Goal: Task Accomplishment & Management: Manage account settings

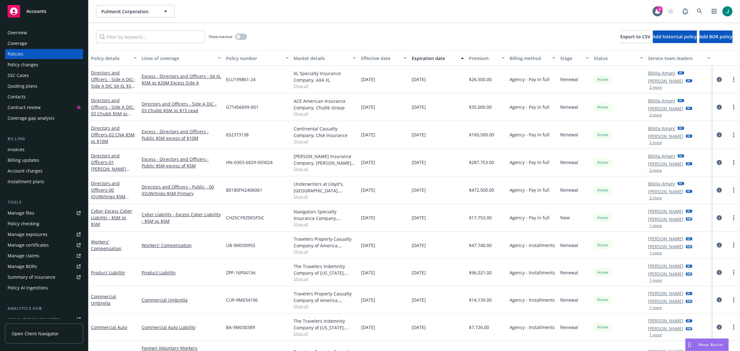
click at [653, 87] on button "2 more" at bounding box center [655, 88] width 13 height 4
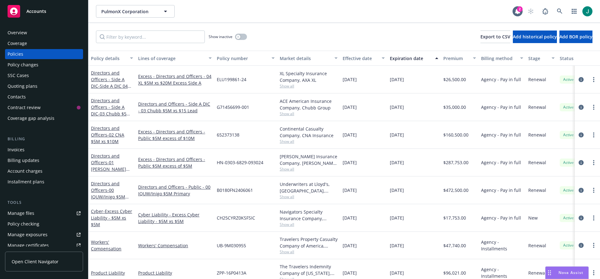
click at [23, 31] on div "Overview" at bounding box center [18, 33] width 20 height 10
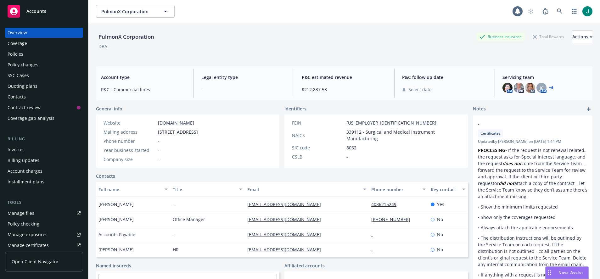
click at [42, 9] on span "Accounts" at bounding box center [36, 11] width 20 height 5
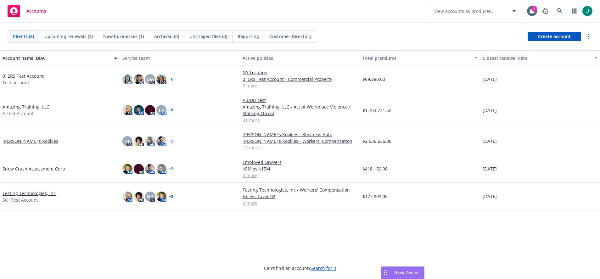
click at [590, 36] on link "more" at bounding box center [589, 37] width 8 height 8
click at [555, 62] on link "Bulk update policy servicing teams" at bounding box center [540, 62] width 104 height 13
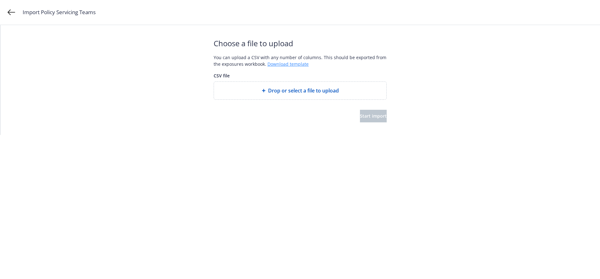
click at [294, 64] on link "Download template" at bounding box center [287, 64] width 41 height 6
click at [296, 90] on span "Drop or select a file to upload" at bounding box center [303, 91] width 71 height 8
click at [360, 117] on span "Start import" at bounding box center [373, 116] width 27 height 6
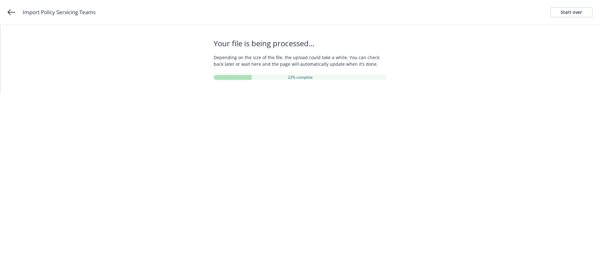
click at [578, 34] on div "Your file is being processed... Depending on the size of the file, the upload c…" at bounding box center [300, 58] width 600 height 67
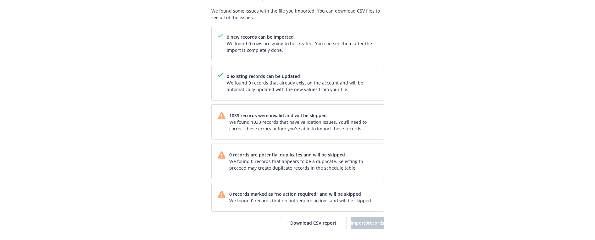
scroll to position [48, 0]
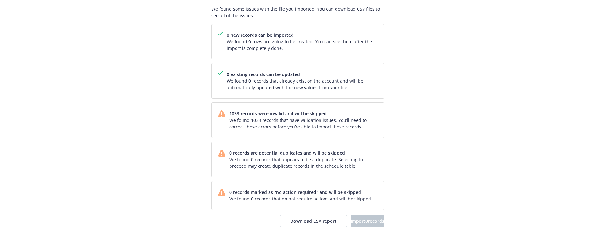
click at [436, 29] on div "Review and import We found some issues with the file you imported. You can down…" at bounding box center [297, 109] width 595 height 264
click at [42, 34] on div "Review and import We found some issues with the file you imported. You can down…" at bounding box center [297, 109] width 595 height 264
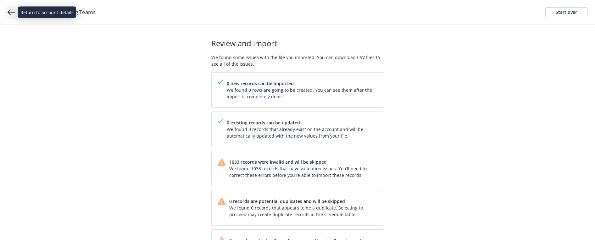
click at [11, 14] on icon at bounding box center [12, 12] width 8 height 8
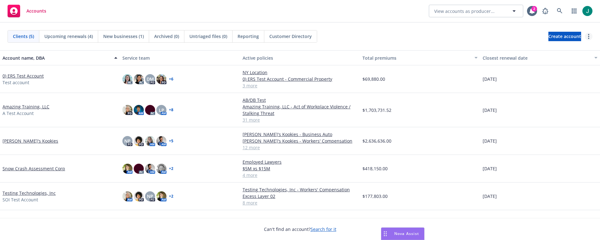
click at [586, 36] on link "more" at bounding box center [589, 37] width 8 height 8
click at [539, 62] on link "Bulk update policy servicing teams" at bounding box center [540, 62] width 104 height 13
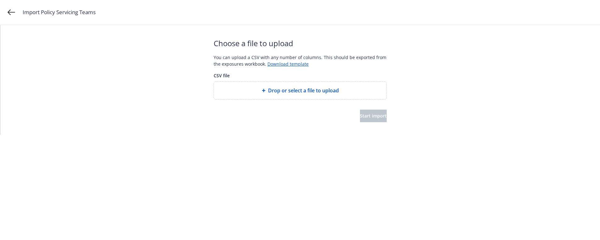
click at [285, 92] on span "Drop or select a file to upload" at bounding box center [303, 91] width 71 height 8
click at [369, 117] on span "Start import" at bounding box center [373, 116] width 27 height 6
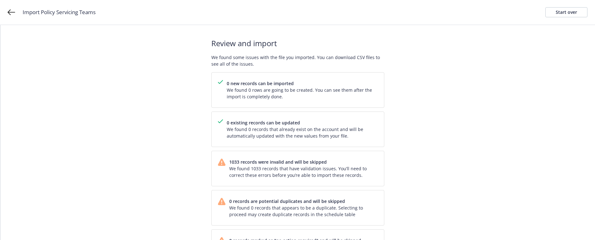
drag, startPoint x: 479, startPoint y: 108, endPoint x: 471, endPoint y: 107, distance: 8.9
click at [479, 108] on div "Review and import We found some issues with the file you imported. You can down…" at bounding box center [297, 157] width 595 height 264
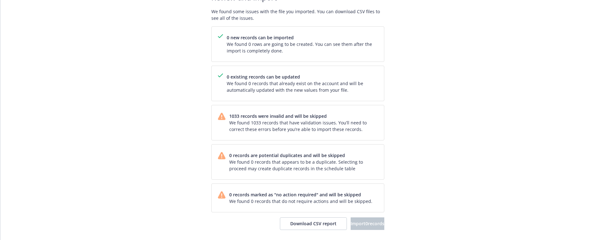
scroll to position [48, 0]
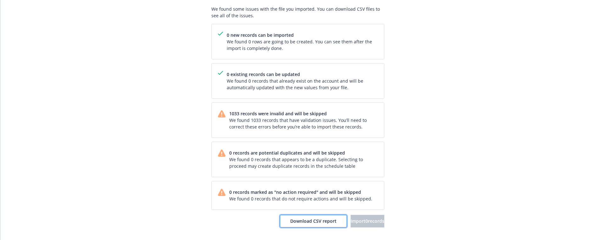
click at [292, 218] on button "Download CSV report" at bounding box center [313, 221] width 67 height 13
click at [449, 230] on div "Review and import We found some issues with the file you imported. You can down…" at bounding box center [297, 109] width 595 height 264
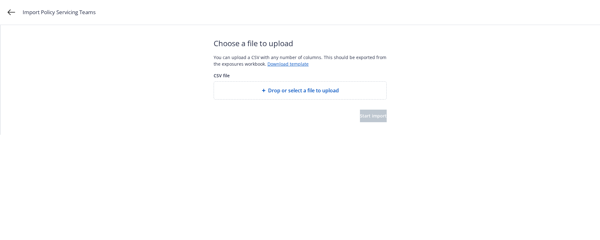
click at [281, 90] on span "Drop or select a file to upload" at bounding box center [303, 91] width 71 height 8
click at [365, 114] on span "Start import" at bounding box center [373, 116] width 27 height 6
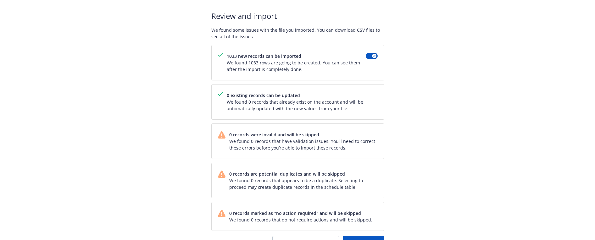
scroll to position [48, 0]
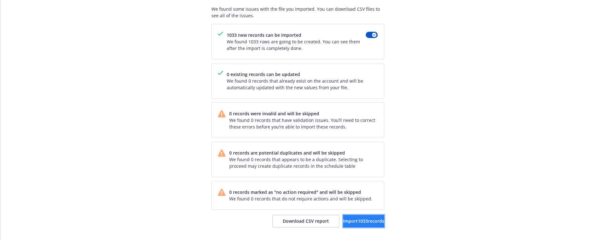
click at [347, 220] on span "Import 1033 records" at bounding box center [363, 221] width 41 height 6
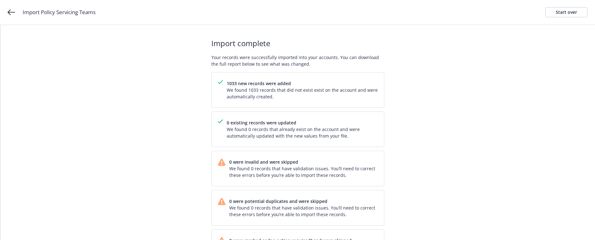
click at [363, 25] on div "Import Policy Servicing Teams Start over" at bounding box center [297, 12] width 595 height 25
click at [13, 12] on icon at bounding box center [12, 12] width 8 height 8
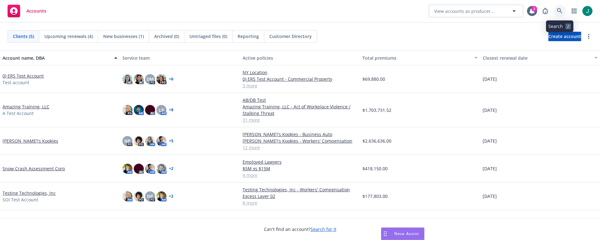
click at [561, 10] on icon at bounding box center [559, 10] width 5 height 5
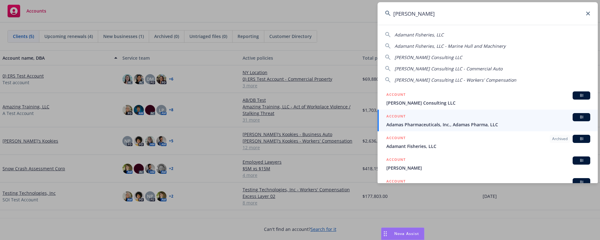
type input "[PERSON_NAME]"
click at [446, 126] on span "Adamas Pharmaceuticals, Inc., Adamas Pharma, LLC" at bounding box center [488, 124] width 204 height 7
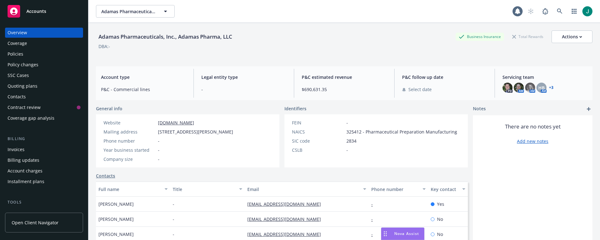
click at [24, 56] on div "Policies" at bounding box center [44, 54] width 73 height 10
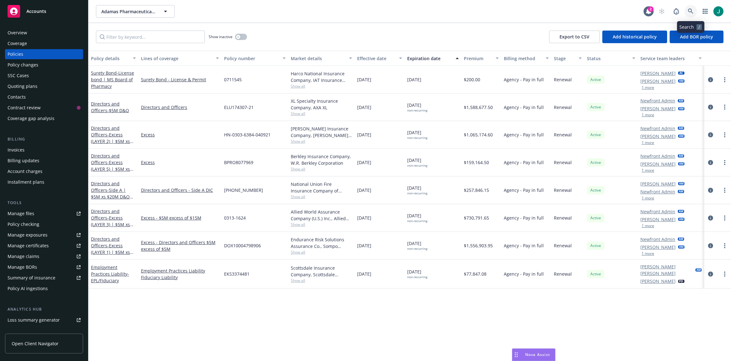
click at [600, 10] on icon at bounding box center [691, 11] width 6 height 6
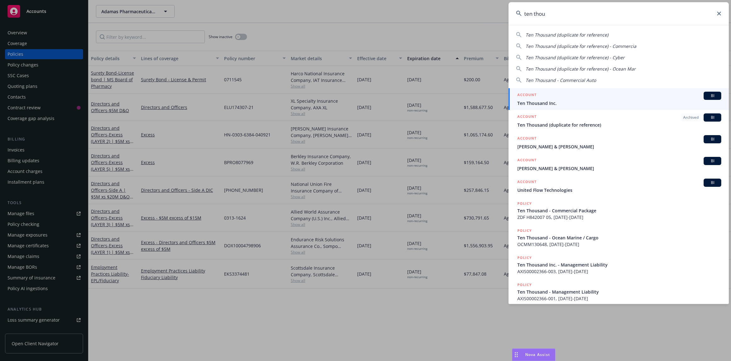
type input "ten thou"
click at [566, 104] on span "Ten Thousand Inc." at bounding box center [619, 103] width 204 height 7
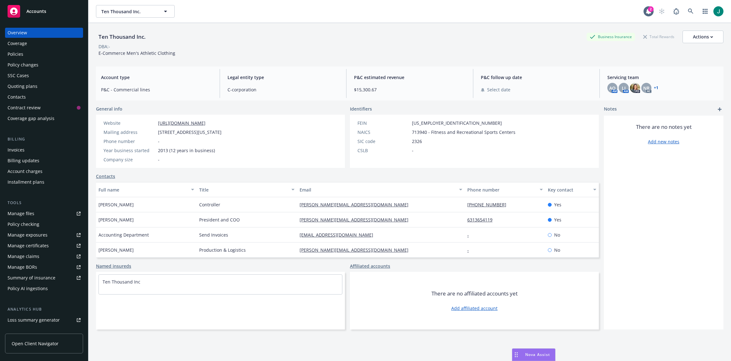
click at [28, 54] on div "Policies" at bounding box center [44, 54] width 73 height 10
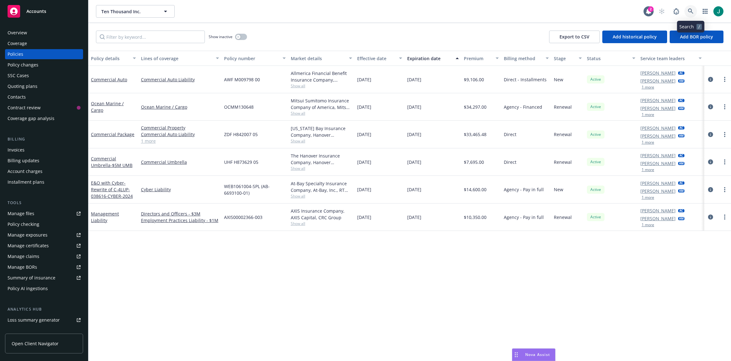
click at [600, 10] on icon at bounding box center [690, 10] width 5 height 5
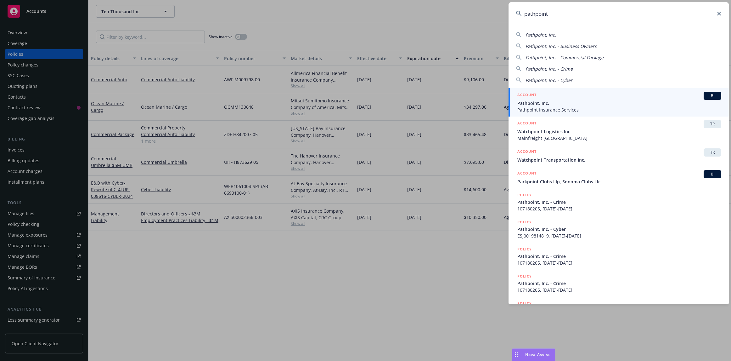
type input "pathpoint"
click at [600, 102] on span "Pathpoint, Inc." at bounding box center [619, 103] width 204 height 7
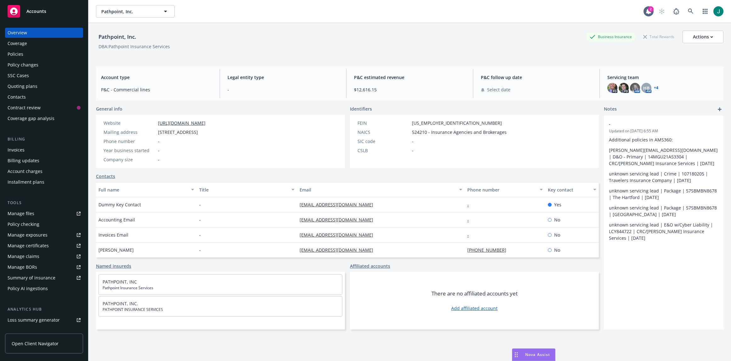
click at [31, 56] on div "Policies" at bounding box center [44, 54] width 73 height 10
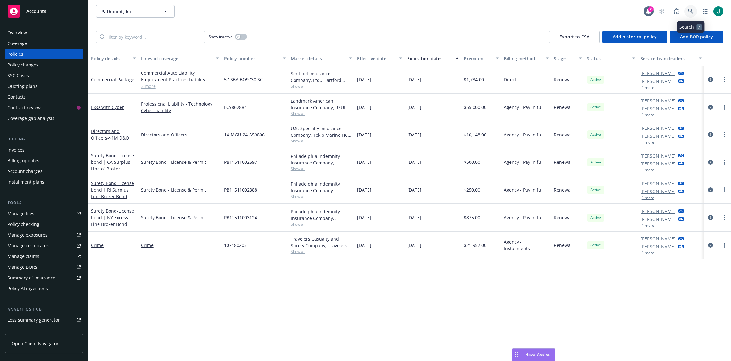
click at [600, 11] on icon at bounding box center [691, 11] width 6 height 6
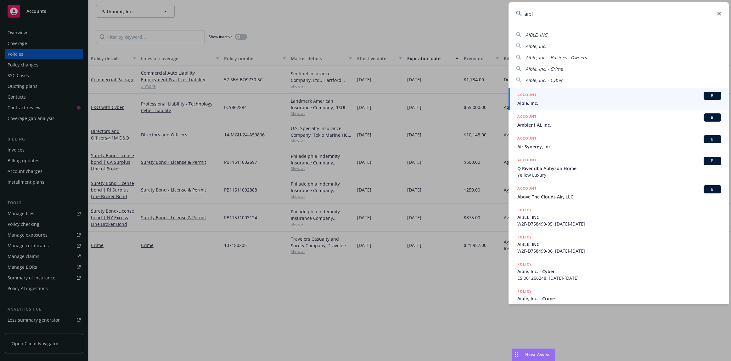
type input "aible"
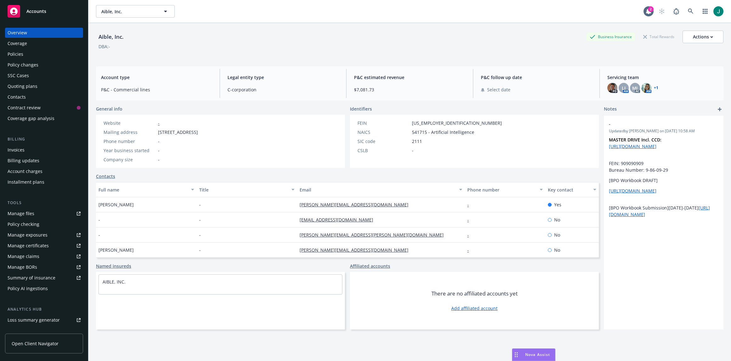
click at [37, 52] on div "Policies" at bounding box center [44, 54] width 73 height 10
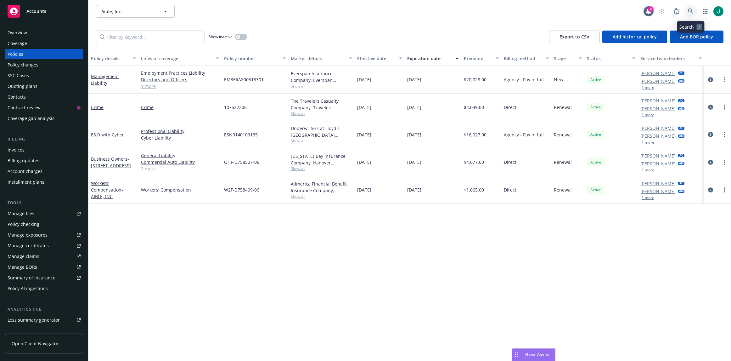
click at [600, 11] on icon at bounding box center [691, 11] width 6 height 6
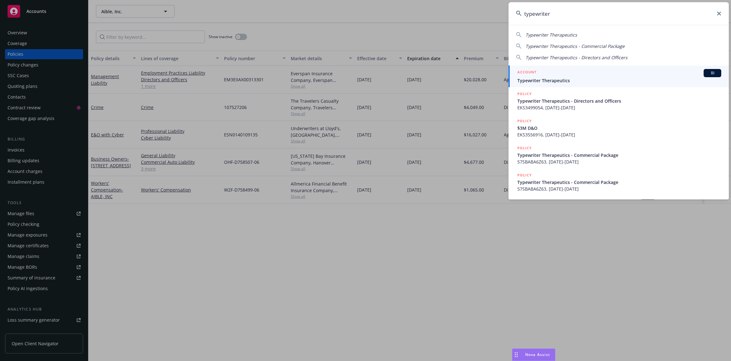
type input "typewriter"
click at [567, 77] on span "Typewriter Therapeutics" at bounding box center [619, 80] width 204 height 7
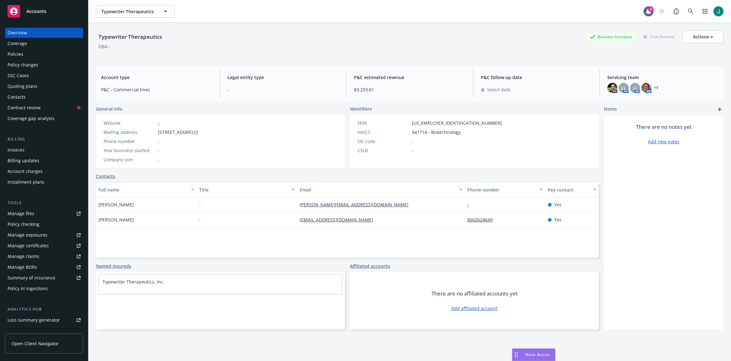
click at [20, 51] on div "Policies" at bounding box center [16, 54] width 16 height 10
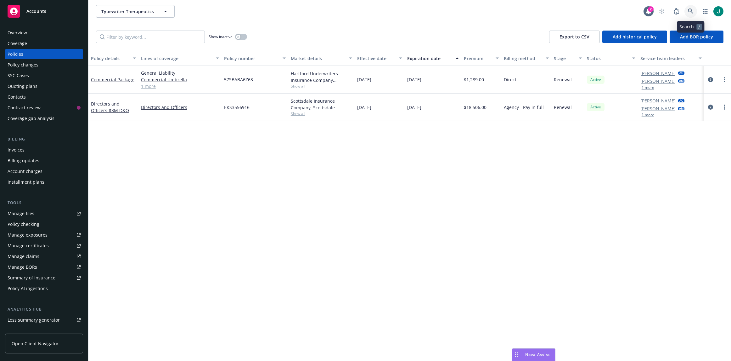
click at [600, 10] on icon at bounding box center [690, 10] width 5 height 5
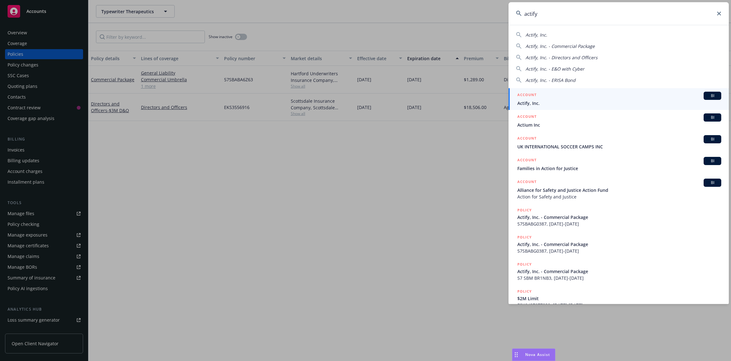
type input "actify"
click at [577, 101] on span "Actify, Inc." at bounding box center [619, 103] width 204 height 7
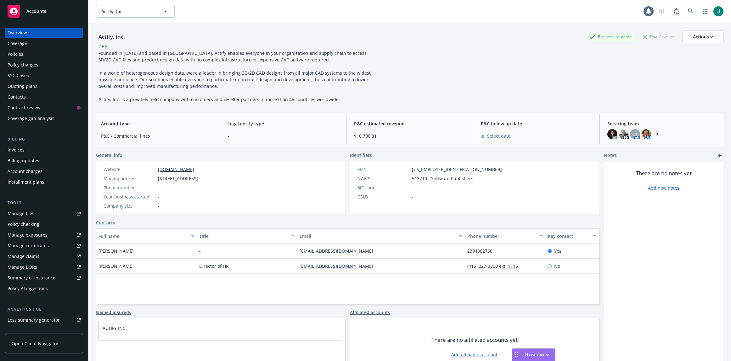
click at [17, 51] on div "Policies" at bounding box center [16, 54] width 16 height 10
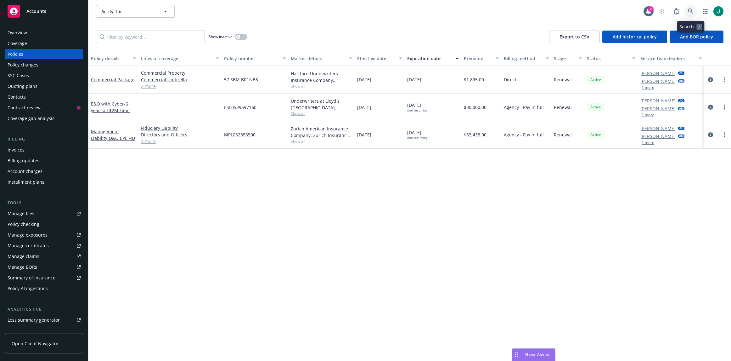
click at [600, 13] on icon at bounding box center [691, 11] width 6 height 6
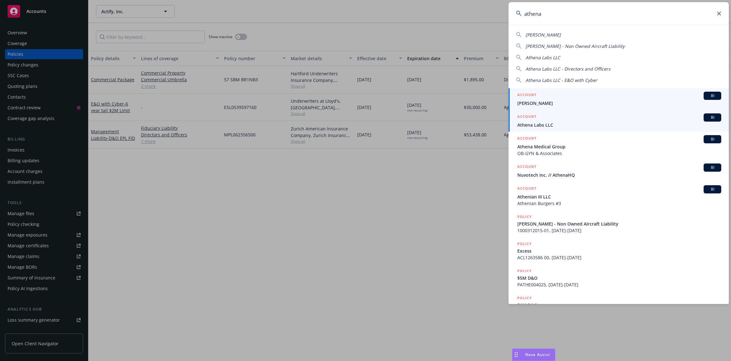
type input "athena"
click at [525, 122] on div "ACCOUNT BI Athena Labs LLC" at bounding box center [619, 120] width 204 height 15
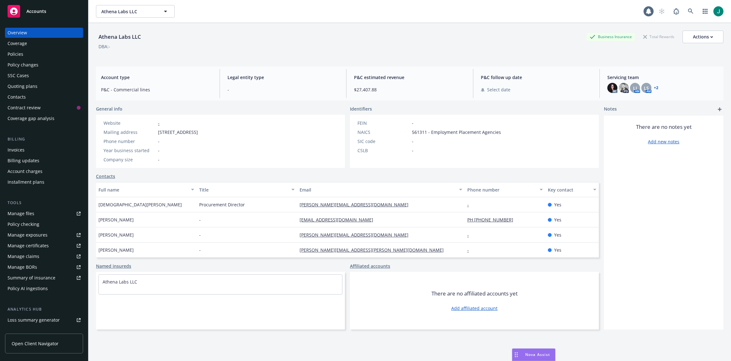
click at [23, 55] on div "Policies" at bounding box center [16, 54] width 16 height 10
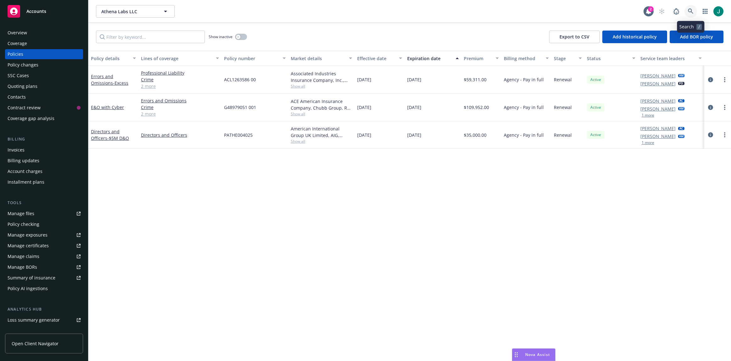
click at [600, 9] on icon at bounding box center [690, 10] width 5 height 5
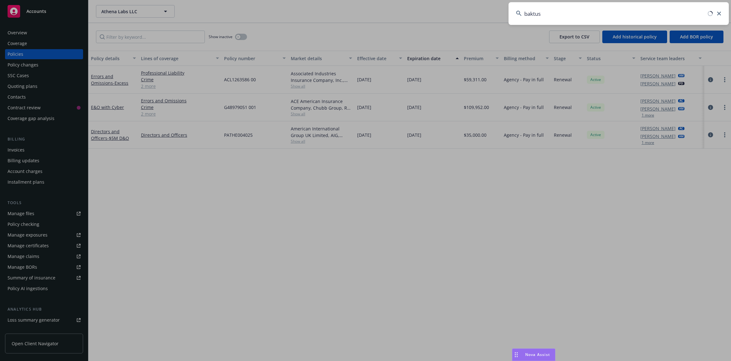
type input "baktus"
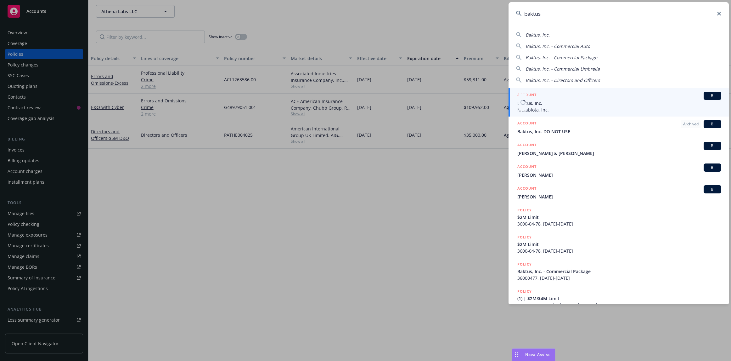
click at [553, 107] on span "Metabiota, Inc." at bounding box center [619, 109] width 204 height 7
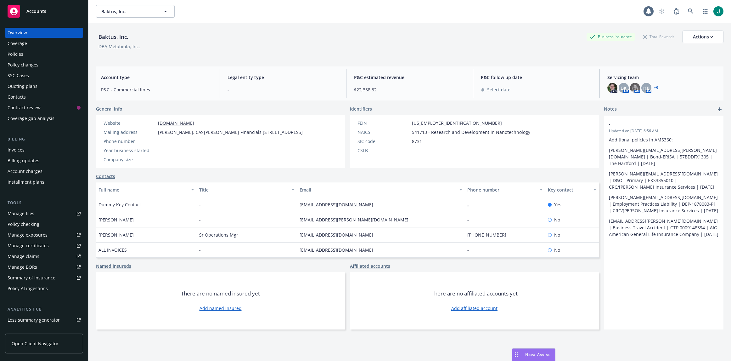
click at [28, 52] on div "Policies" at bounding box center [44, 54] width 73 height 10
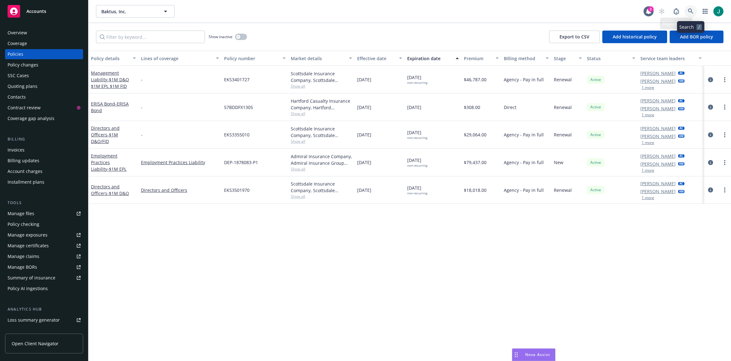
click at [600, 9] on icon at bounding box center [690, 10] width 5 height 5
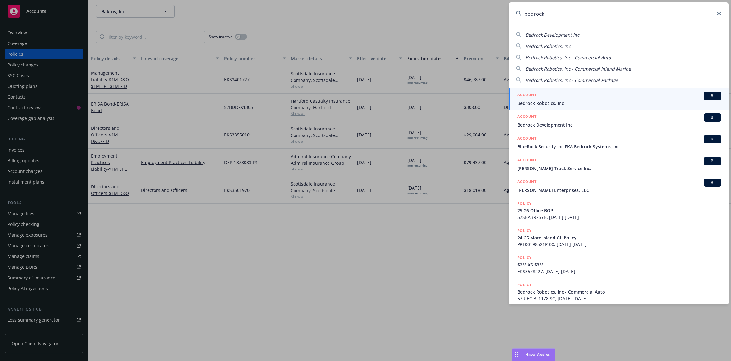
type input "bedrock"
click at [561, 105] on span "Bedrock Robotics, Inc" at bounding box center [619, 103] width 204 height 7
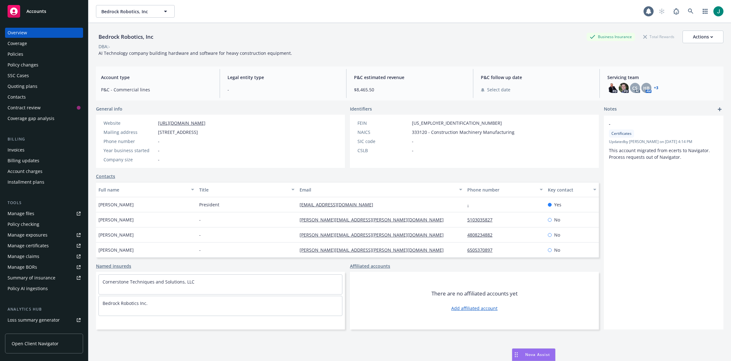
click at [19, 55] on div "Policies" at bounding box center [16, 54] width 16 height 10
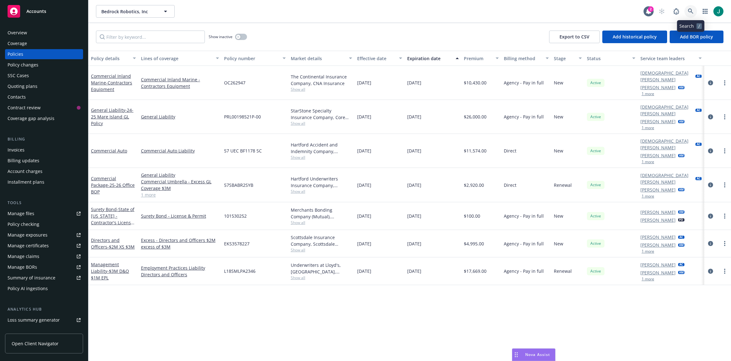
click at [600, 9] on icon at bounding box center [690, 10] width 5 height 5
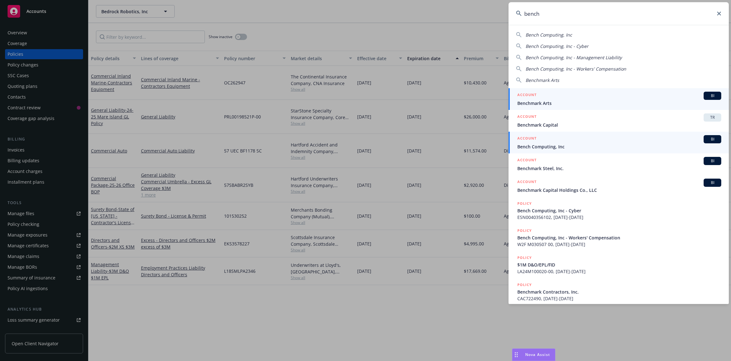
type input "bench"
click at [552, 146] on span "Bench Computing, Inc" at bounding box center [619, 146] width 204 height 7
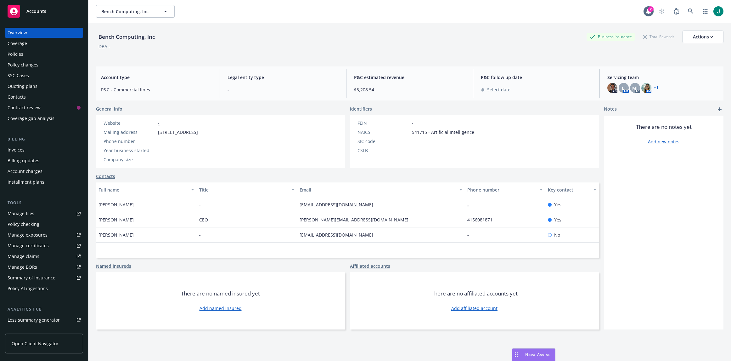
click at [23, 54] on div "Policies" at bounding box center [16, 54] width 16 height 10
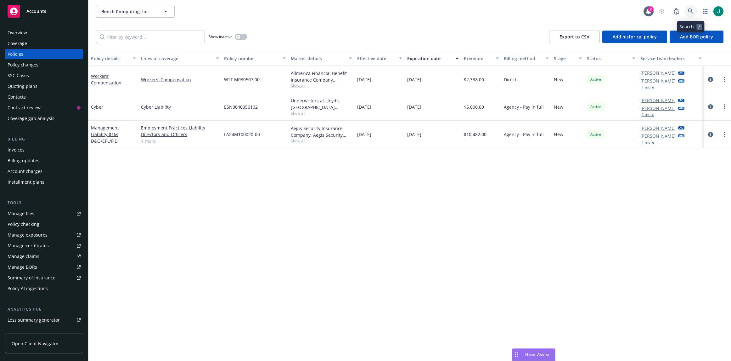
click at [600, 12] on icon at bounding box center [690, 10] width 5 height 5
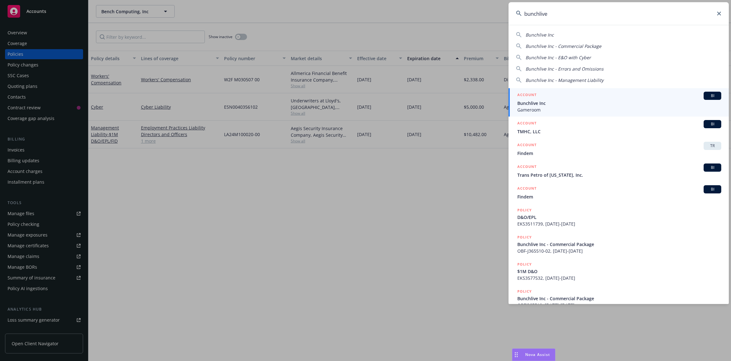
type input "bunchlive"
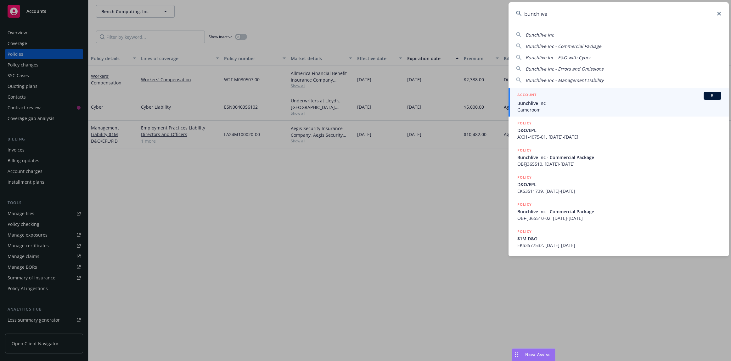
click at [538, 102] on span "Bunchlive Inc" at bounding box center [619, 103] width 204 height 7
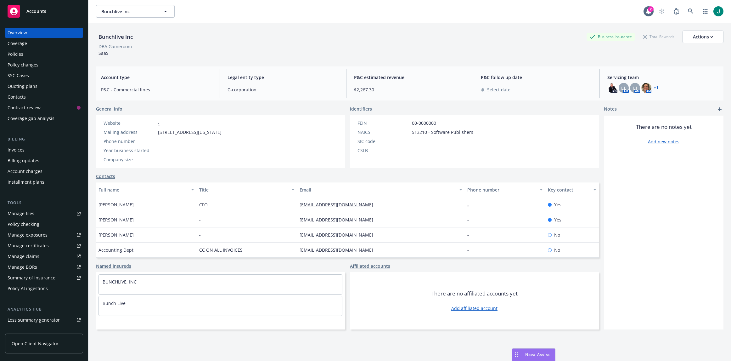
click at [21, 54] on div "Policies" at bounding box center [16, 54] width 16 height 10
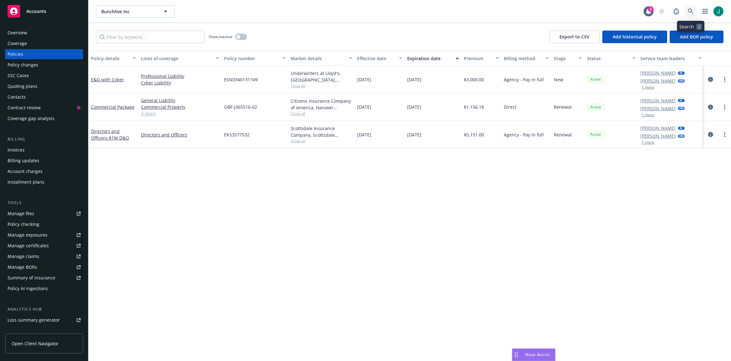
click at [600, 12] on icon at bounding box center [690, 10] width 5 height 5
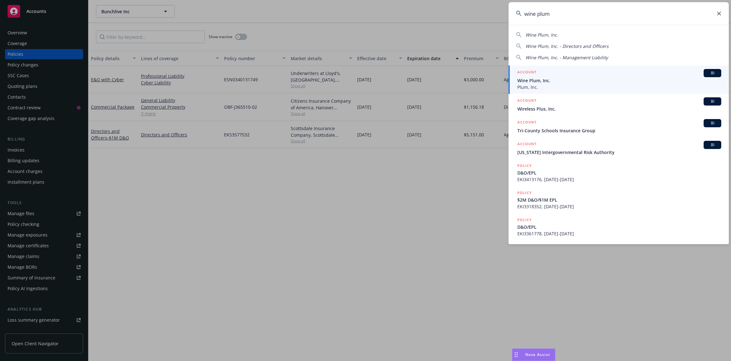
type input "wine plum"
click at [582, 83] on span "Wine Plum, Inc." at bounding box center [619, 80] width 204 height 7
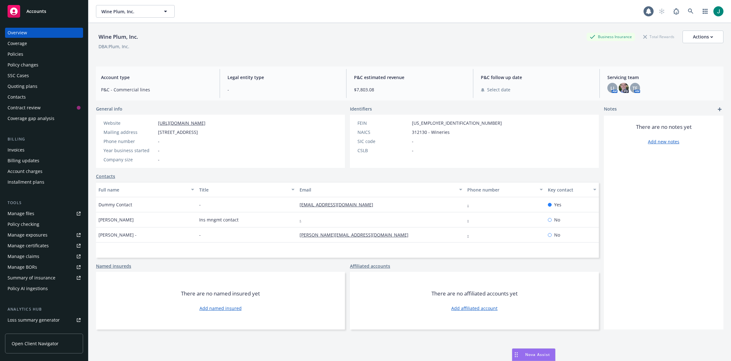
click at [17, 53] on div "Policies" at bounding box center [16, 54] width 16 height 10
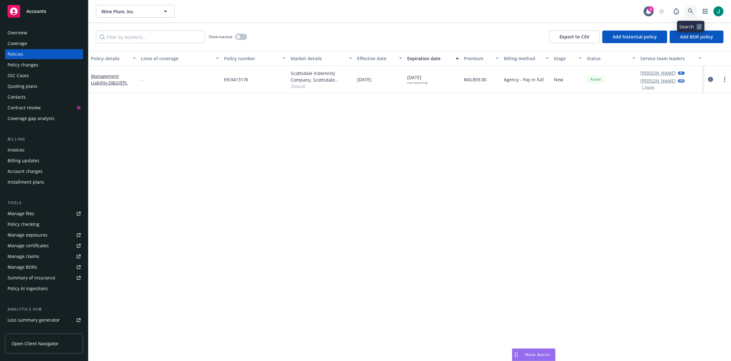
click at [600, 12] on icon at bounding box center [690, 10] width 5 height 5
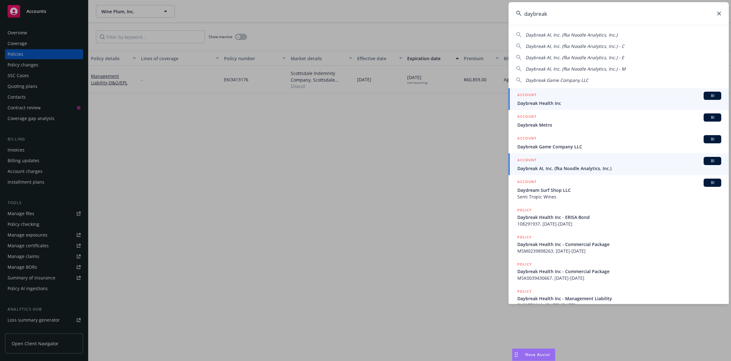
type input "daybreak"
click at [549, 166] on span "Daybreak AI, Inc. (fka Noodle Analytics, Inc.)" at bounding box center [619, 168] width 204 height 7
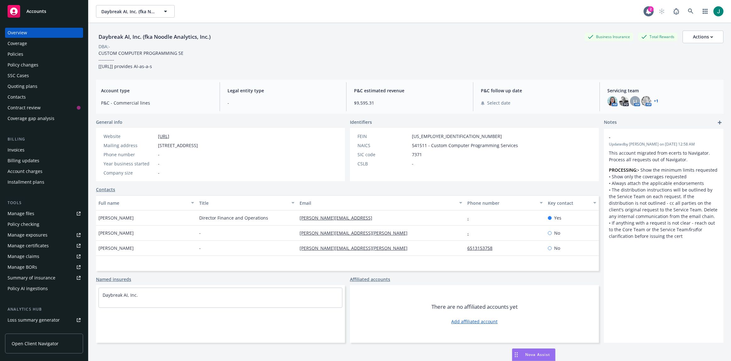
click at [19, 57] on div "Policies" at bounding box center [16, 54] width 16 height 10
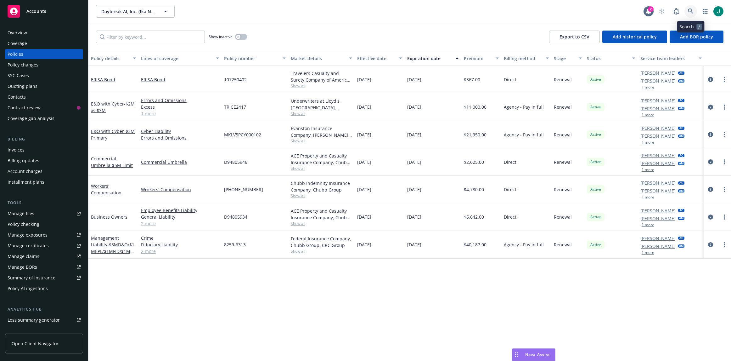
click at [600, 13] on icon at bounding box center [691, 11] width 6 height 6
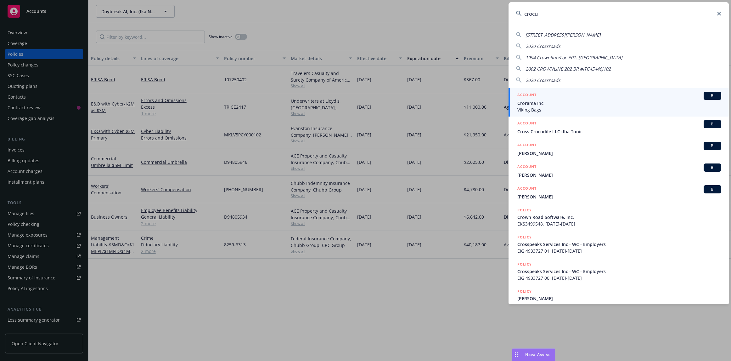
type input "crocus"
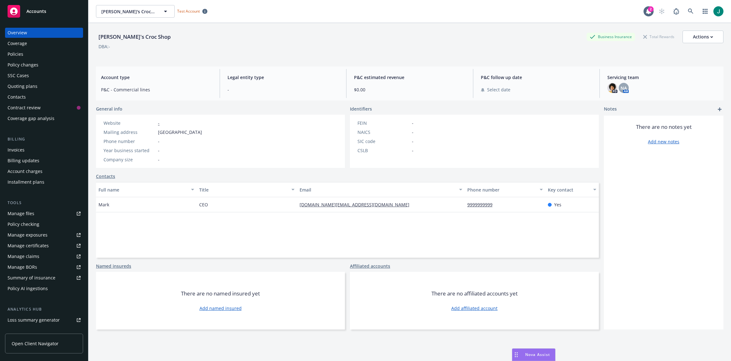
click at [25, 54] on div "Policies" at bounding box center [44, 54] width 73 height 10
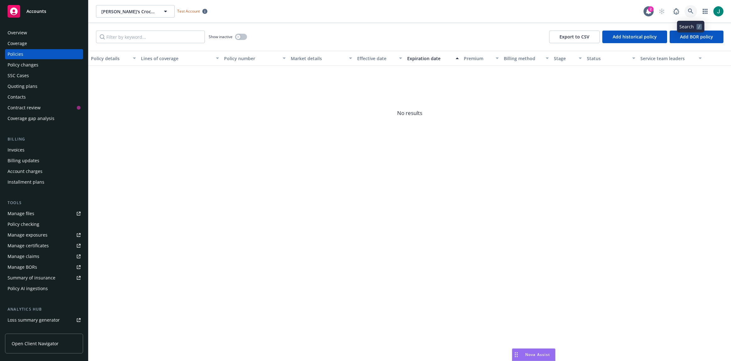
click at [600, 11] on icon at bounding box center [691, 11] width 6 height 6
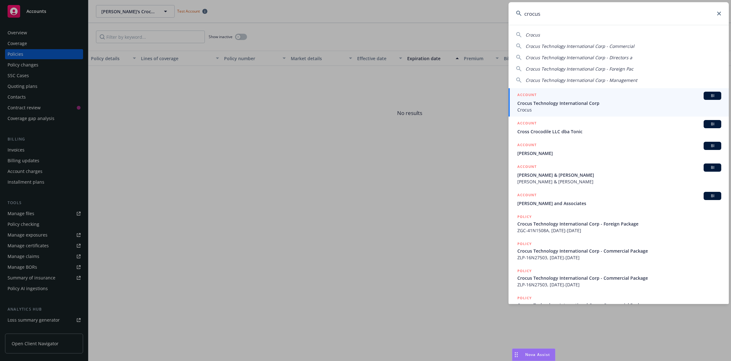
type input "crocus"
click at [600, 110] on span "Crocus" at bounding box center [619, 109] width 204 height 7
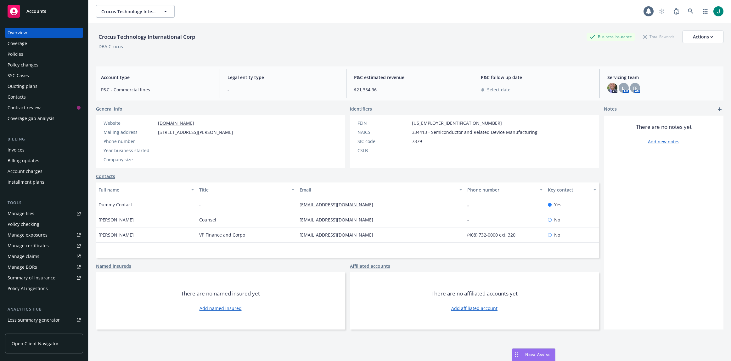
click at [22, 53] on div "Policies" at bounding box center [16, 54] width 16 height 10
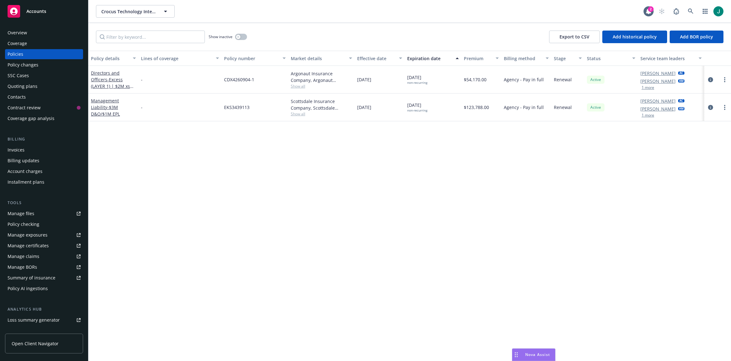
click at [357, 135] on div "Policy details Lines of coverage Policy number Market details Effective date Ex…" at bounding box center [409, 206] width 642 height 310
click at [600, 9] on icon at bounding box center [691, 11] width 6 height 6
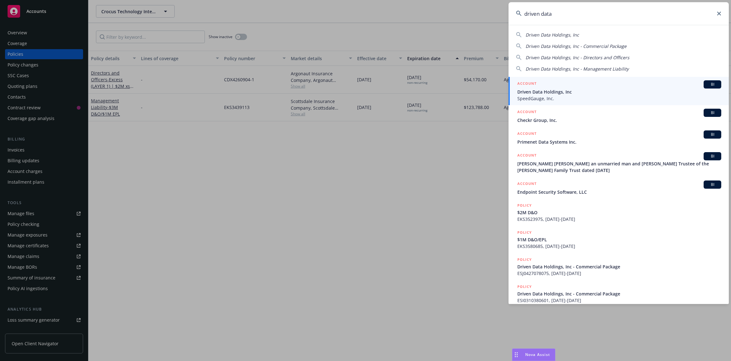
type input "driven data"
click at [554, 93] on span "Driven Data Holdings, Inc" at bounding box center [619, 91] width 204 height 7
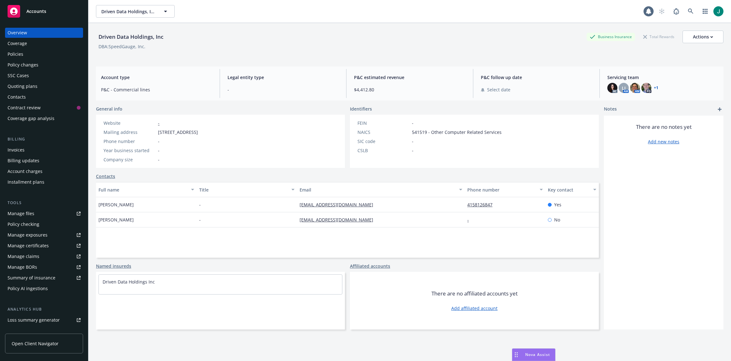
click at [18, 52] on div "Policies" at bounding box center [16, 54] width 16 height 10
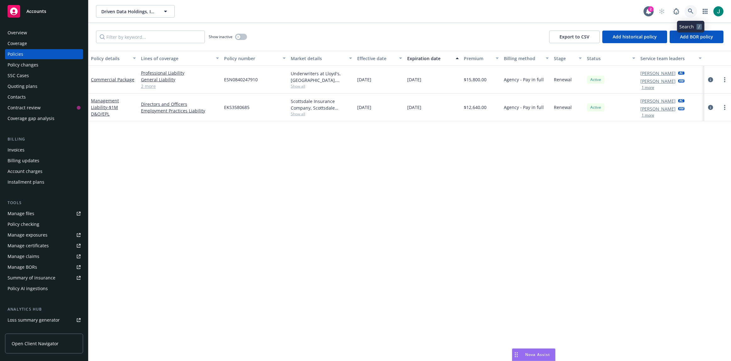
click at [600, 11] on icon at bounding box center [690, 10] width 5 height 5
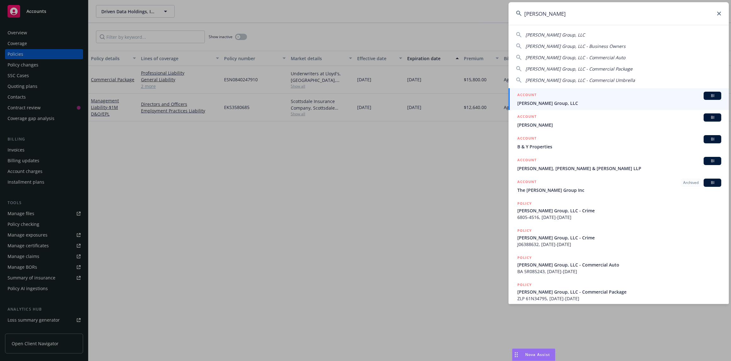
type input "[PERSON_NAME]"
click at [536, 105] on span "[PERSON_NAME] Group, LLC" at bounding box center [619, 103] width 204 height 7
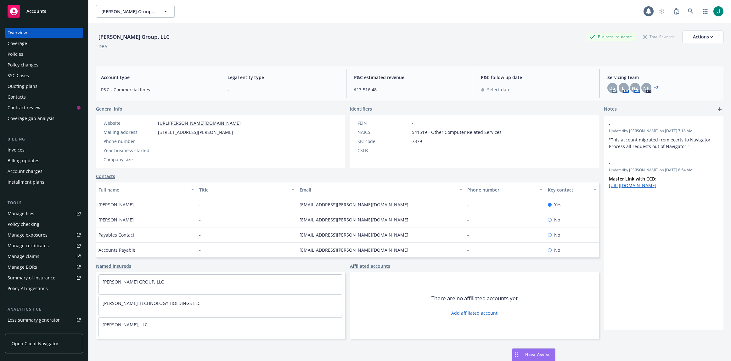
click at [13, 53] on div "Policies" at bounding box center [16, 54] width 16 height 10
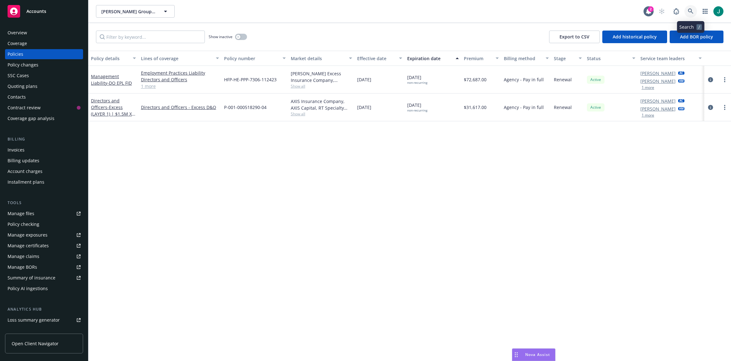
click at [600, 10] on icon at bounding box center [691, 11] width 6 height 6
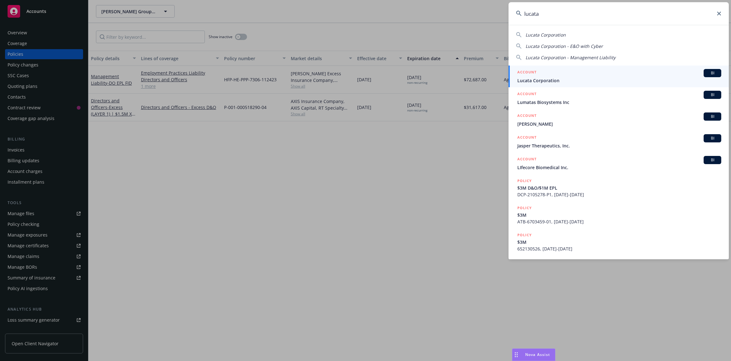
type input "lucata"
click at [546, 73] on div "ACCOUNT BI" at bounding box center [619, 73] width 204 height 8
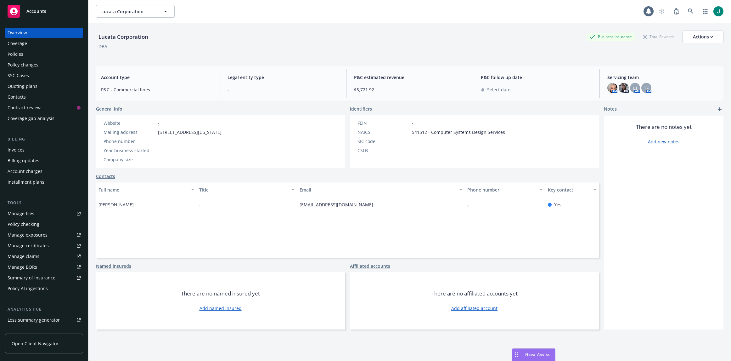
click at [22, 52] on div "Policies" at bounding box center [16, 54] width 16 height 10
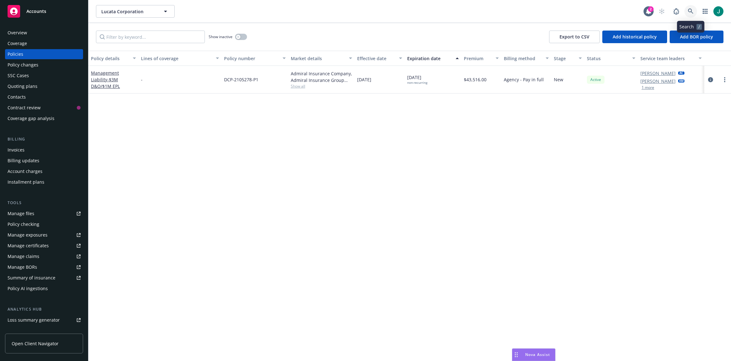
click at [600, 9] on icon at bounding box center [690, 10] width 5 height 5
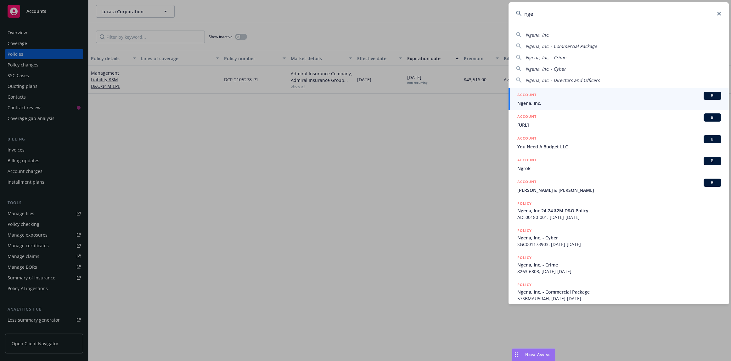
type input "nge"
click at [543, 103] on span "Ngena, Inc." at bounding box center [619, 103] width 204 height 7
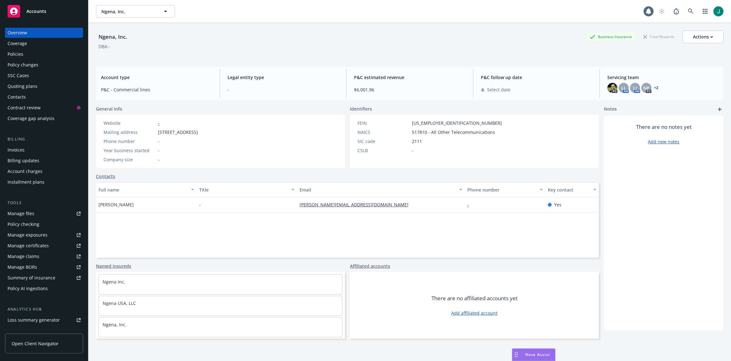
click at [25, 55] on div "Policies" at bounding box center [44, 54] width 73 height 10
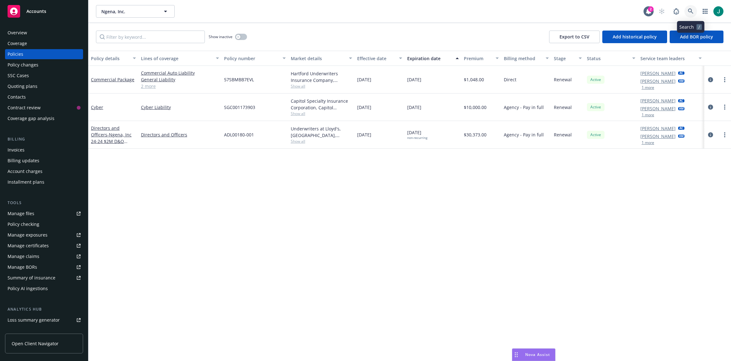
click at [600, 10] on icon at bounding box center [690, 10] width 5 height 5
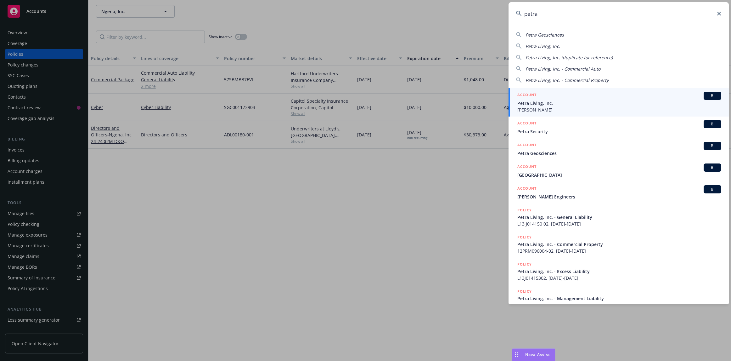
type input "petra"
click at [559, 105] on span "Petra Living, Inc." at bounding box center [619, 103] width 204 height 7
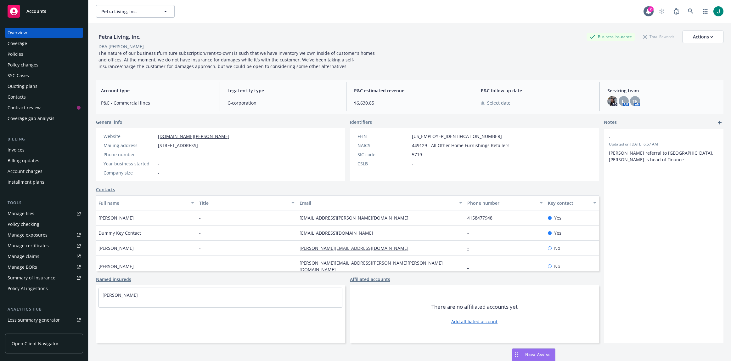
click at [23, 54] on div "Policies" at bounding box center [16, 54] width 16 height 10
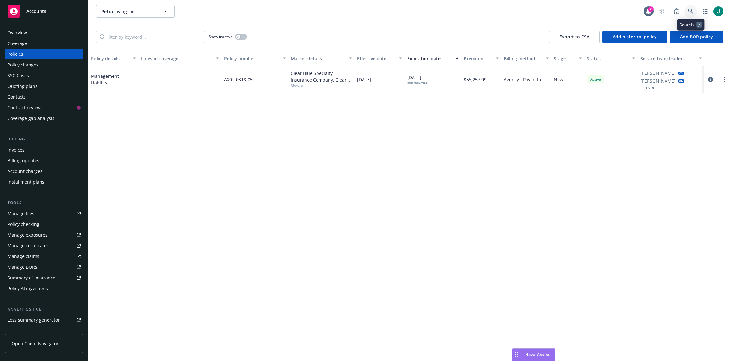
click at [600, 11] on icon at bounding box center [691, 11] width 6 height 6
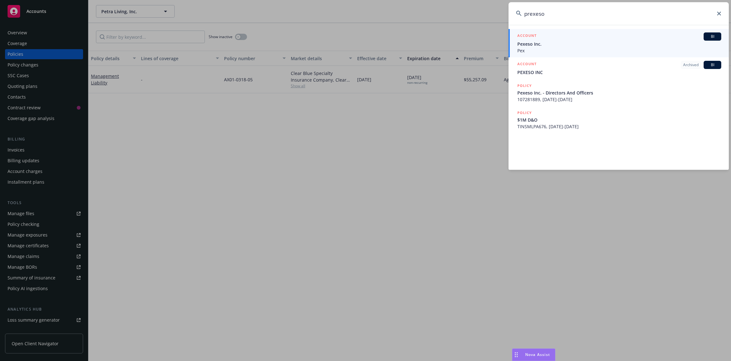
type input "prexeso"
click at [528, 43] on span "Pexeso Inc." at bounding box center [619, 44] width 204 height 7
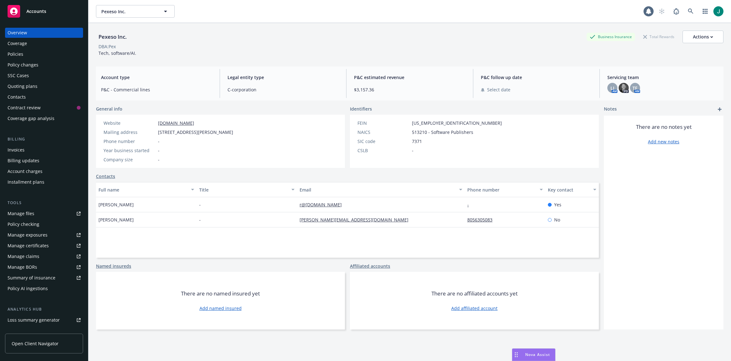
click at [24, 53] on div "Policies" at bounding box center [44, 54] width 73 height 10
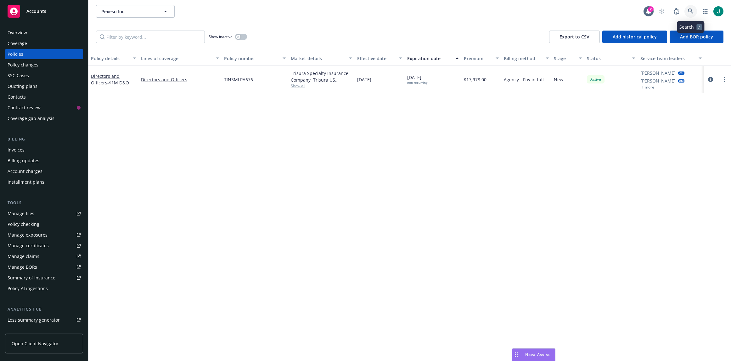
click at [600, 9] on icon at bounding box center [691, 11] width 6 height 6
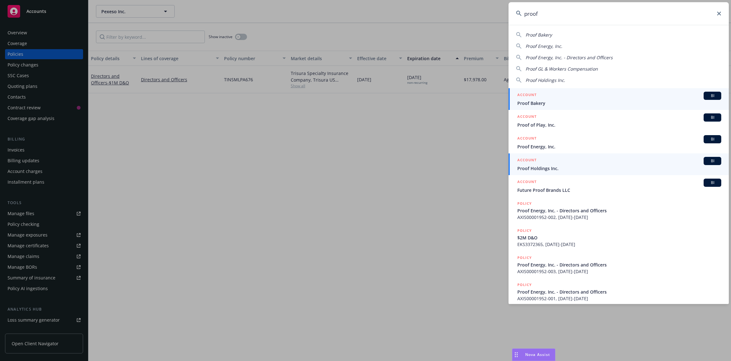
type input "proof"
click at [545, 165] on div "ACCOUNT BI" at bounding box center [619, 161] width 204 height 8
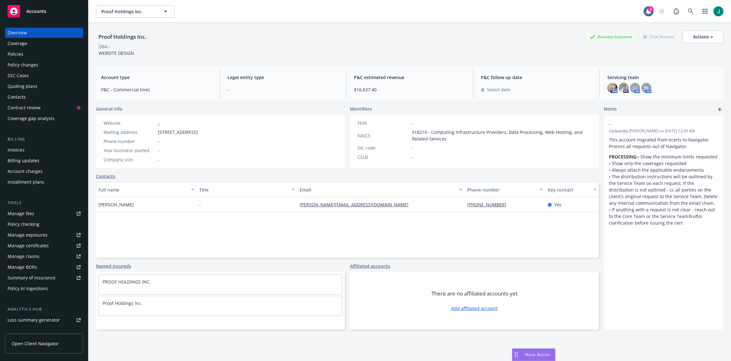
click at [21, 53] on div "Policies" at bounding box center [16, 54] width 16 height 10
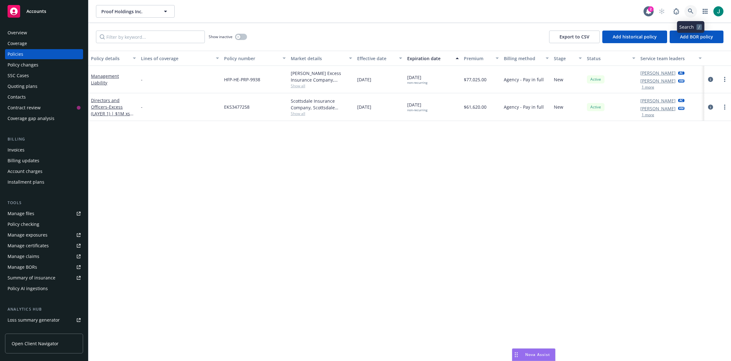
click at [600, 11] on icon at bounding box center [691, 11] width 6 height 6
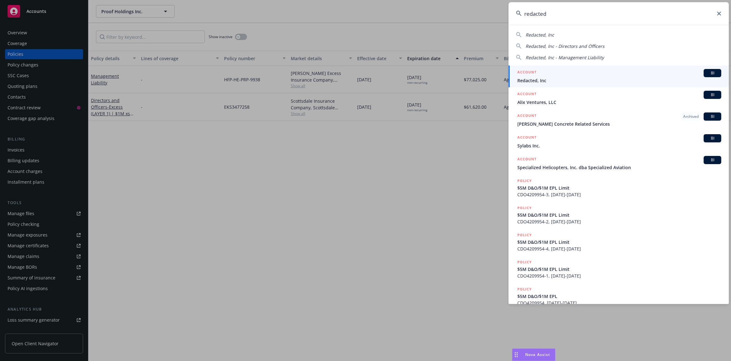
type input "redacted"
click at [538, 79] on span "Redacted, Inc" at bounding box center [619, 80] width 204 height 7
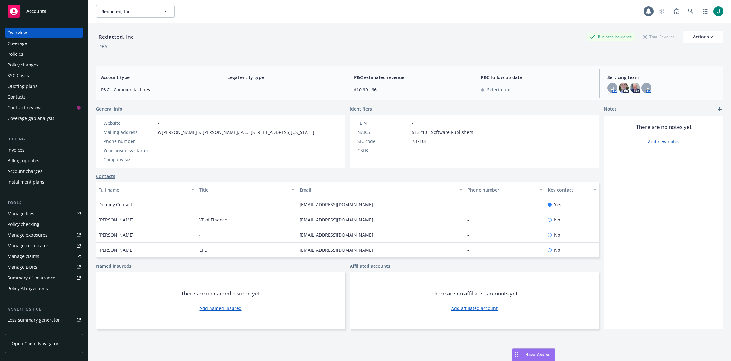
click at [33, 57] on div "Policies" at bounding box center [44, 54] width 73 height 10
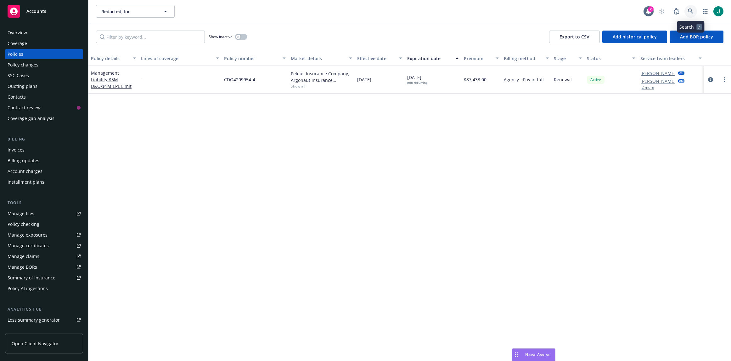
click at [600, 11] on icon at bounding box center [691, 11] width 6 height 6
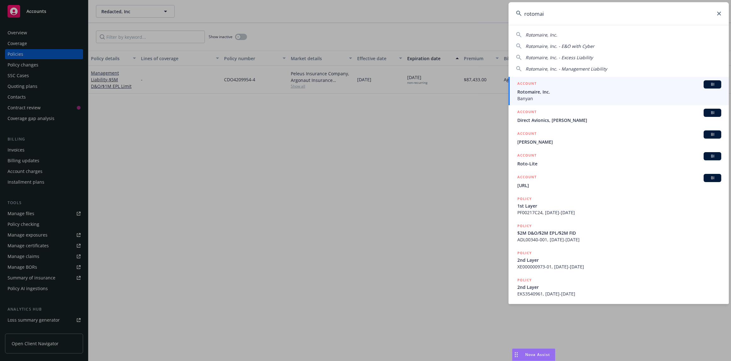
type input "rotomai"
click at [600, 93] on span "Rotomaire, Inc." at bounding box center [619, 91] width 204 height 7
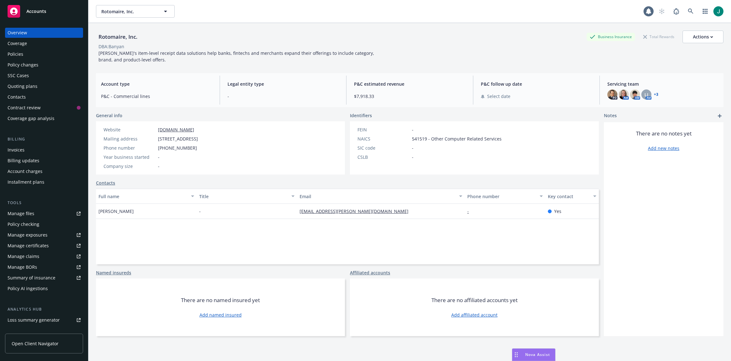
click at [27, 53] on div "Policies" at bounding box center [44, 54] width 73 height 10
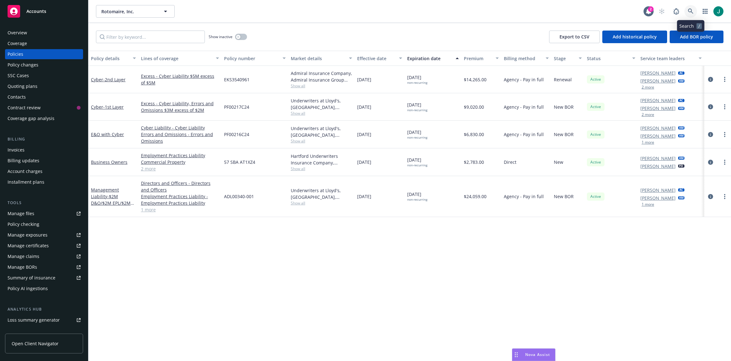
click at [600, 11] on icon at bounding box center [691, 11] width 6 height 6
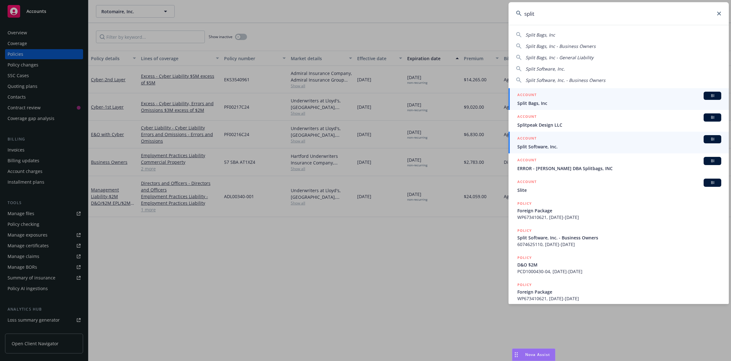
type input "split"
click at [547, 149] on span "Split Software, Inc." at bounding box center [619, 146] width 204 height 7
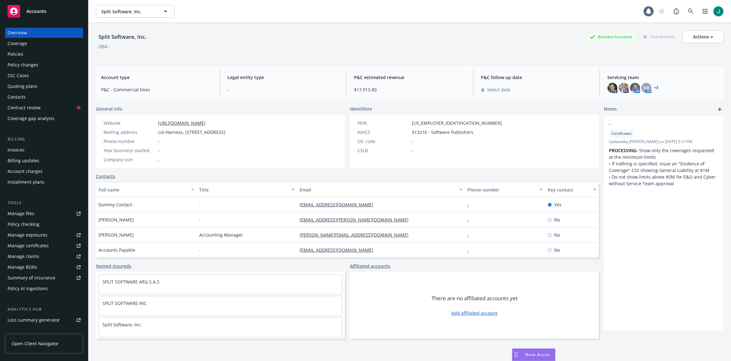
click at [31, 54] on div "Policies" at bounding box center [44, 54] width 73 height 10
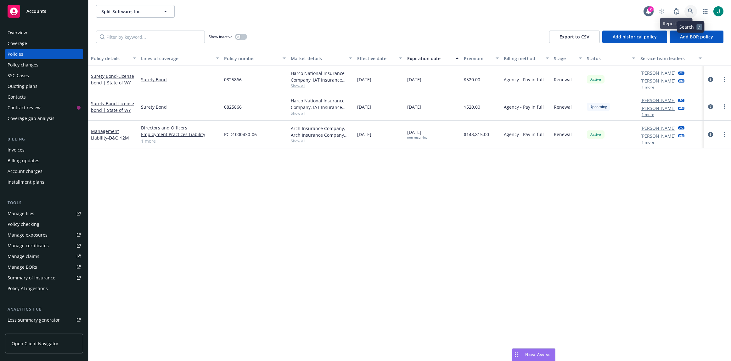
click at [600, 11] on icon at bounding box center [691, 11] width 6 height 6
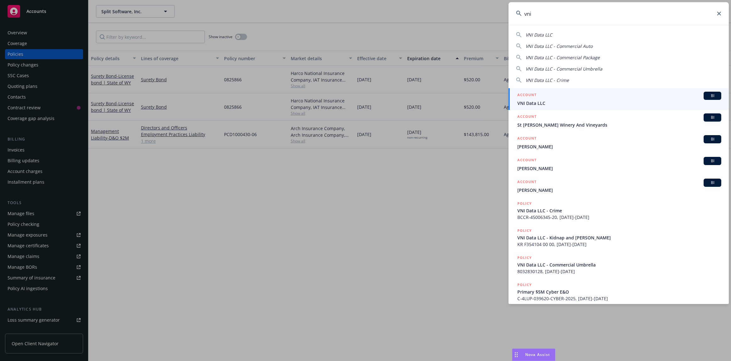
type input "vni"
click at [583, 104] on span "VNI Data LLC" at bounding box center [619, 103] width 204 height 7
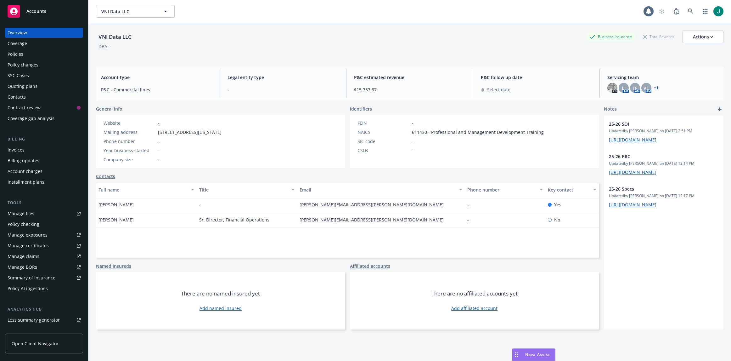
click at [20, 55] on div "Policies" at bounding box center [16, 54] width 16 height 10
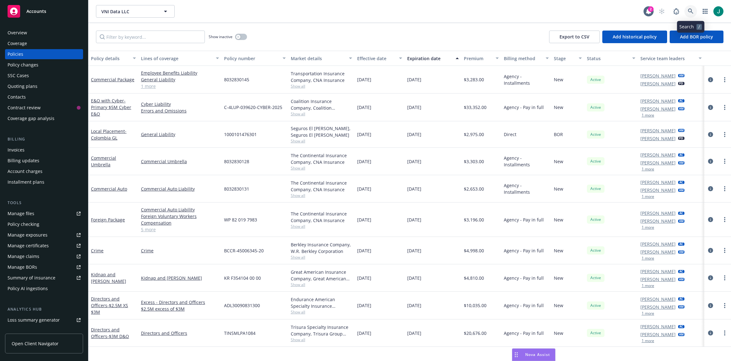
click at [600, 10] on icon at bounding box center [691, 11] width 6 height 6
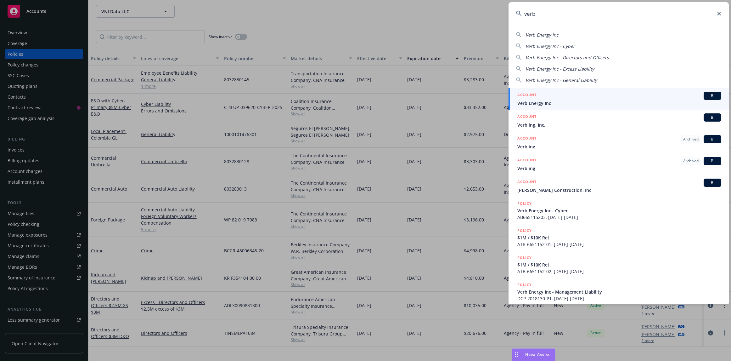
type input "verb"
click at [556, 99] on div "ACCOUNT BI" at bounding box center [619, 96] width 204 height 8
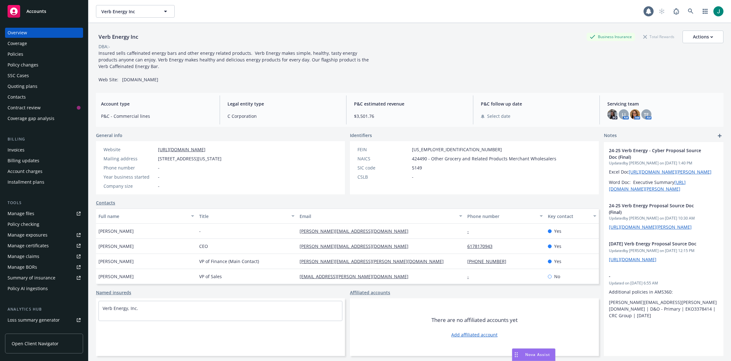
click at [22, 54] on div "Policies" at bounding box center [16, 54] width 16 height 10
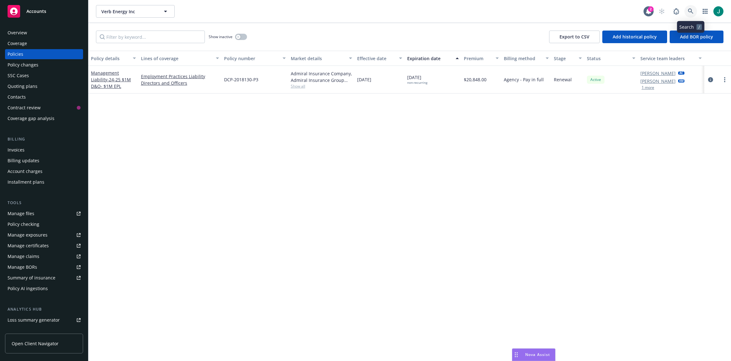
click at [600, 10] on link at bounding box center [690, 11] width 13 height 13
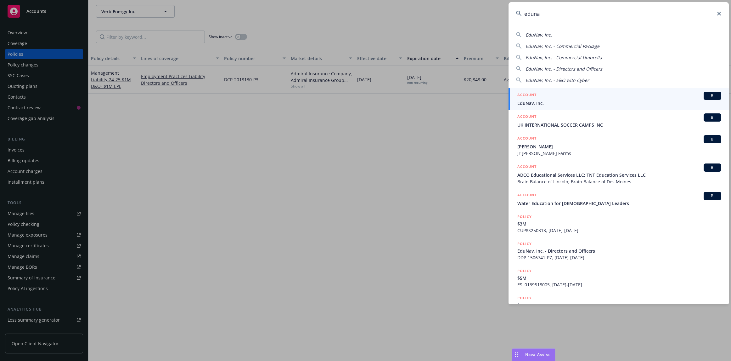
type input "eduna"
click at [570, 99] on div "ACCOUNT BI" at bounding box center [619, 96] width 204 height 8
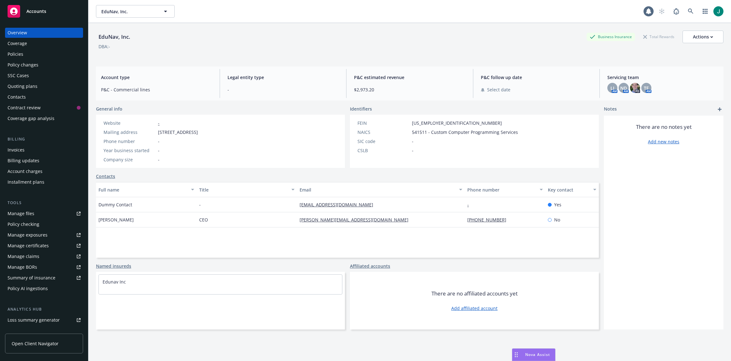
click at [25, 53] on div "Policies" at bounding box center [44, 54] width 73 height 10
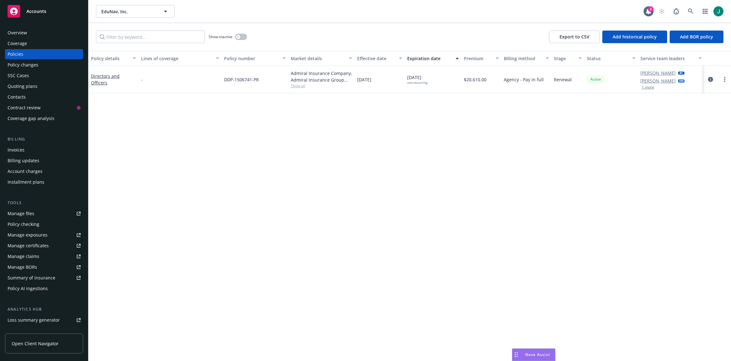
click at [513, 9] on div "EduNav, Inc. EduNav, Inc." at bounding box center [369, 11] width 547 height 13
click at [45, 13] on span "Accounts" at bounding box center [36, 11] width 20 height 5
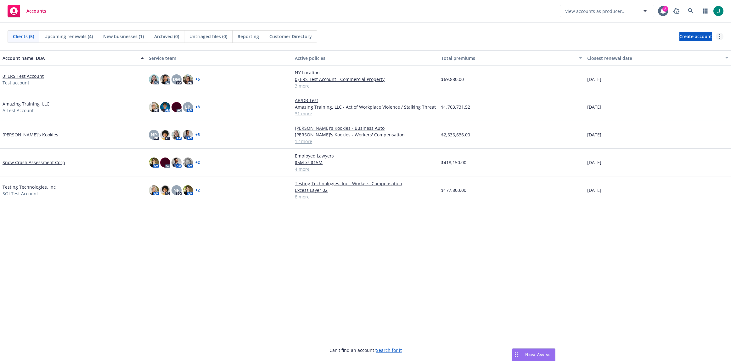
click at [600, 38] on link "more" at bounding box center [720, 37] width 8 height 8
click at [600, 60] on link "Bulk update policy servicing teams" at bounding box center [671, 62] width 104 height 13
